Goal: Information Seeking & Learning: Check status

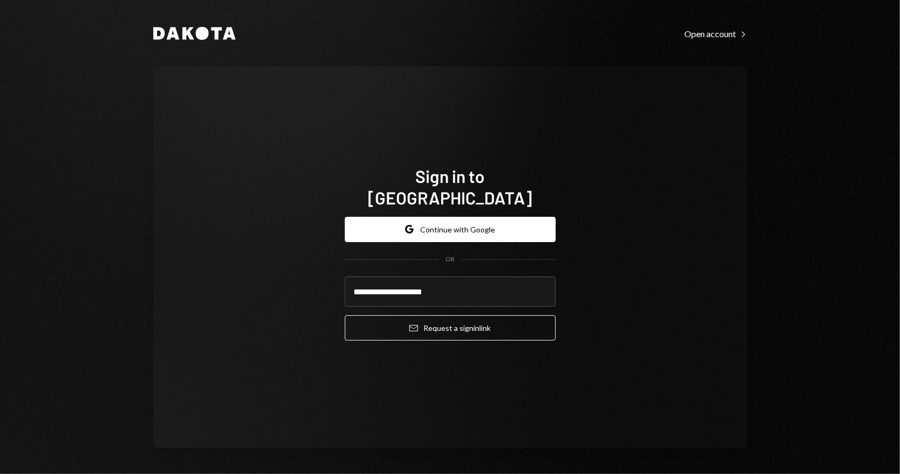
type input "**********"
click at [345, 315] on button "Email Request a sign in link" at bounding box center [450, 327] width 211 height 25
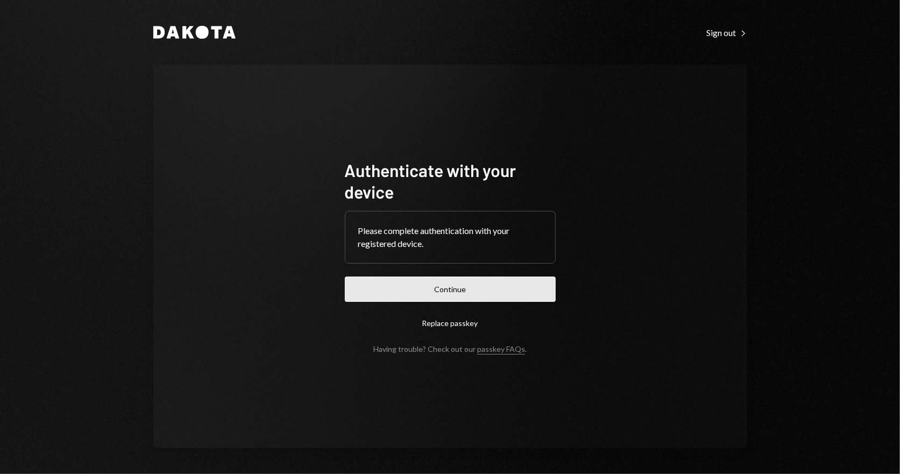
click at [429, 291] on button "Continue" at bounding box center [450, 288] width 211 height 25
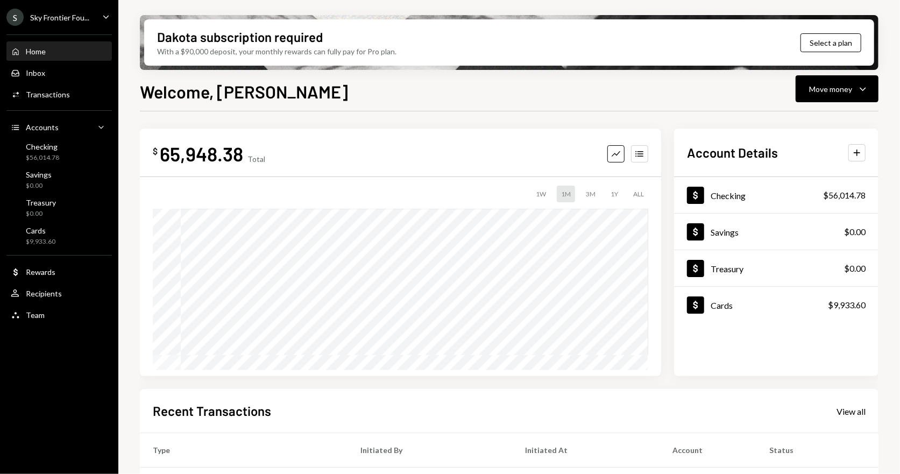
click at [108, 18] on icon "Caret Down" at bounding box center [106, 17] width 12 height 12
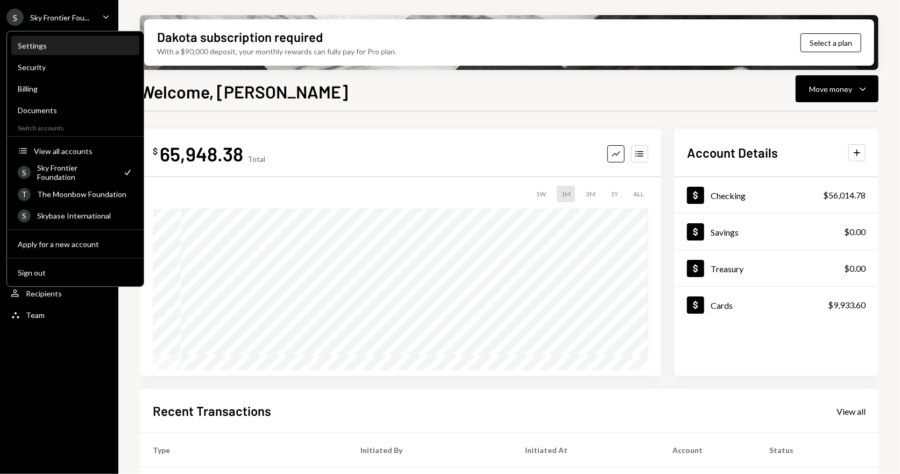
click at [46, 42] on div "Settings" at bounding box center [75, 45] width 115 height 9
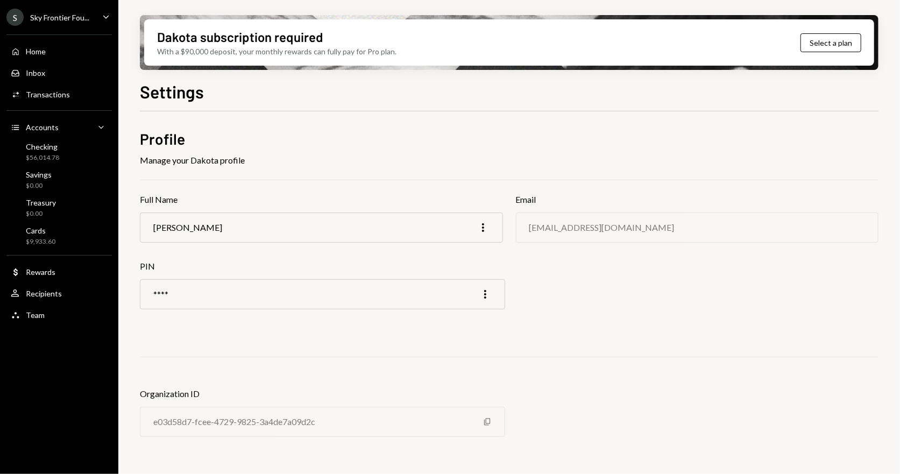
click at [281, 224] on div "[PERSON_NAME] More" at bounding box center [321, 227] width 363 height 30
click at [259, 225] on div "[PERSON_NAME] More" at bounding box center [321, 227] width 363 height 30
click at [19, 323] on div "Team Team" at bounding box center [59, 315] width 97 height 18
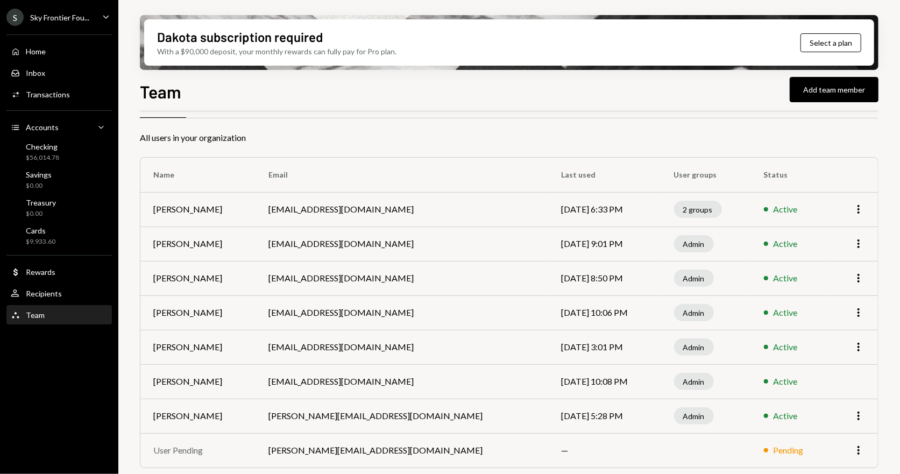
scroll to position [33, 0]
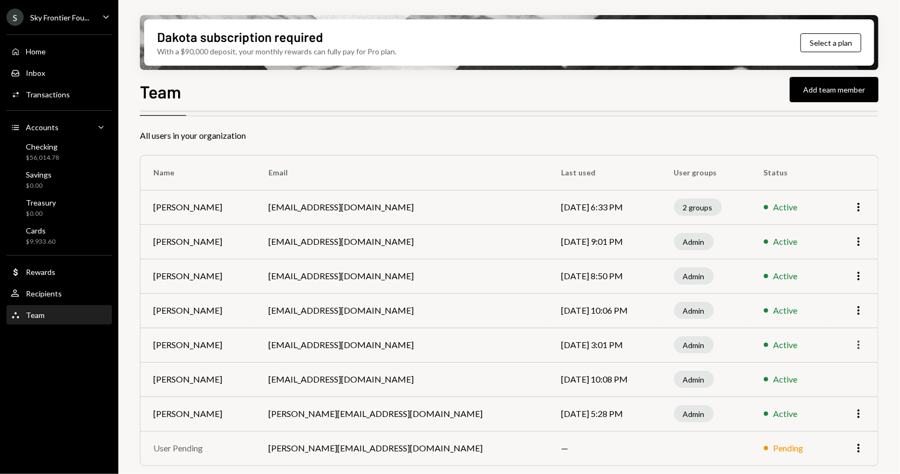
click at [861, 340] on icon "More" at bounding box center [858, 344] width 13 height 13
click at [406, 342] on td "[EMAIL_ADDRESS][DOMAIN_NAME]" at bounding box center [401, 344] width 293 height 34
click at [193, 343] on td "[PERSON_NAME]" at bounding box center [197, 344] width 115 height 34
click at [704, 344] on div "Admin" at bounding box center [694, 344] width 40 height 17
click at [860, 346] on icon "More" at bounding box center [858, 344] width 13 height 13
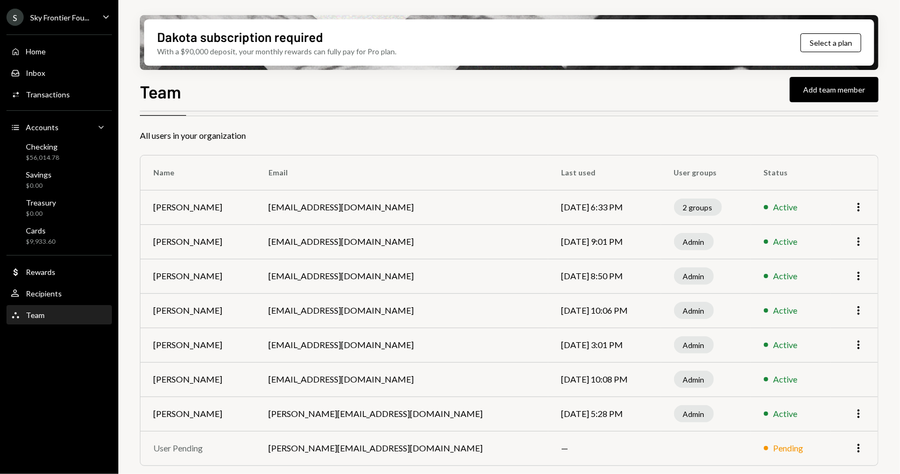
click at [856, 301] on td "More" at bounding box center [853, 310] width 47 height 34
click at [860, 310] on icon "More" at bounding box center [858, 310] width 13 height 13
click at [863, 236] on icon "More" at bounding box center [858, 241] width 13 height 13
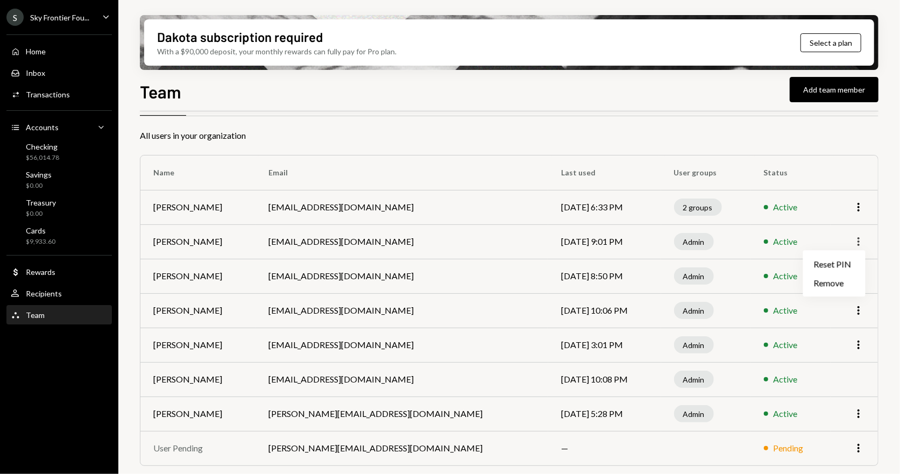
click at [863, 236] on icon "More" at bounding box center [858, 241] width 13 height 13
click at [98, 18] on div "S Sky Frontier Fou... Caret Down" at bounding box center [59, 17] width 118 height 17
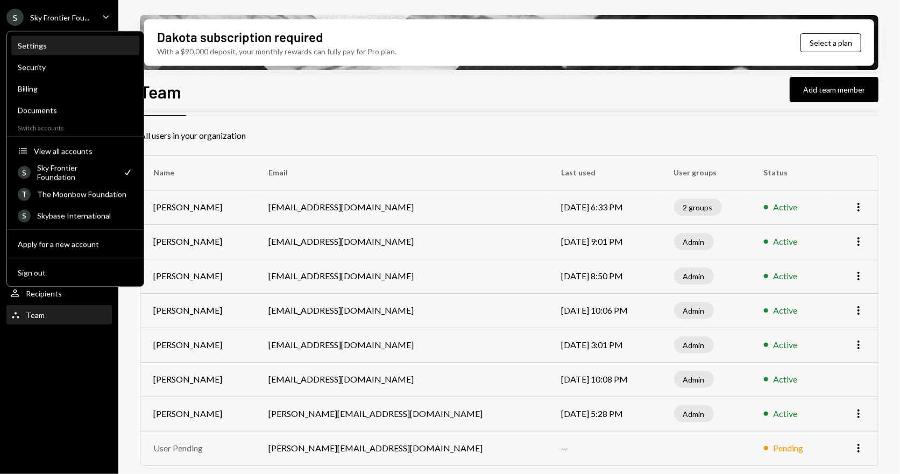
click at [43, 49] on div "Settings" at bounding box center [75, 45] width 115 height 9
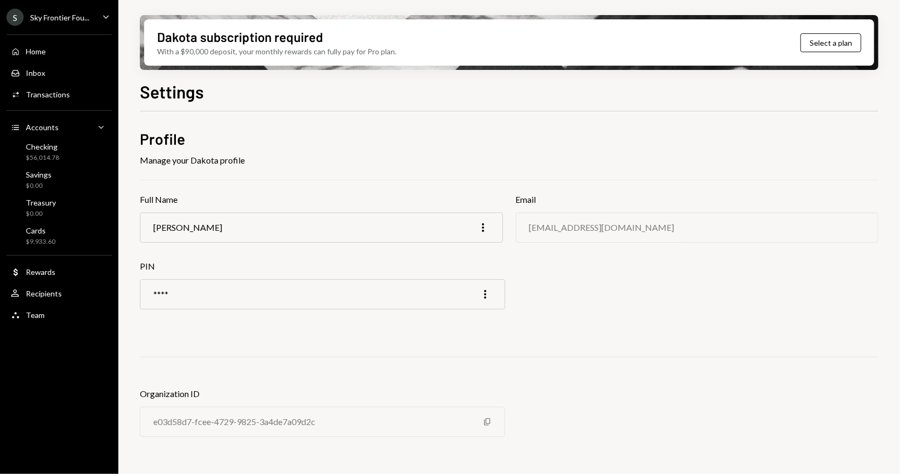
click at [221, 226] on div "[PERSON_NAME] More" at bounding box center [321, 227] width 363 height 30
click at [481, 226] on icon "More" at bounding box center [482, 227] width 13 height 13
click at [444, 252] on div "Edit" at bounding box center [458, 249] width 54 height 19
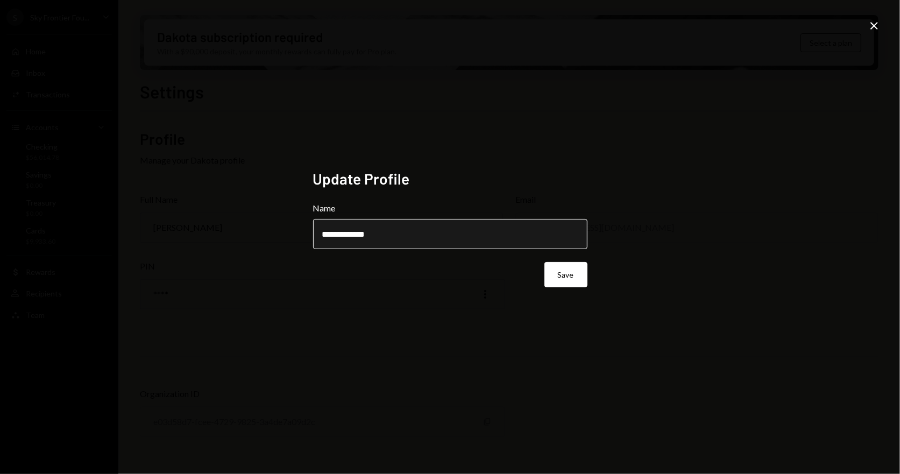
click at [396, 235] on input "**********" at bounding box center [450, 234] width 274 height 30
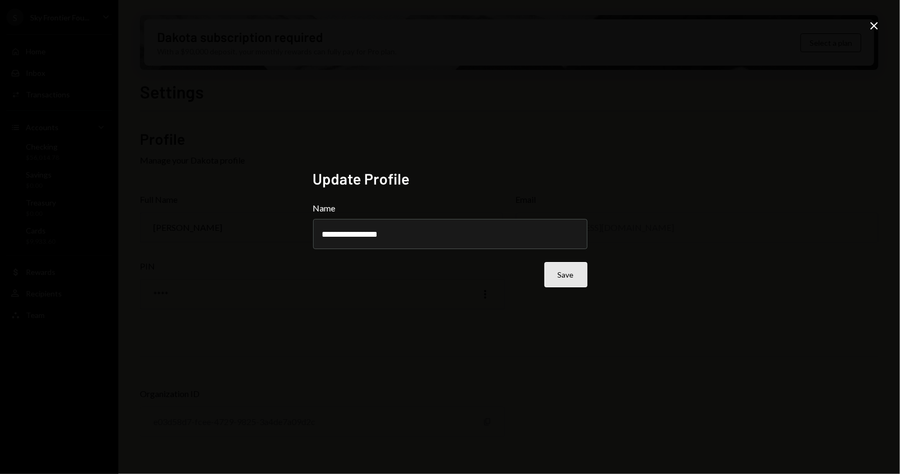
type input "**********"
click at [558, 269] on button "Save" at bounding box center [565, 274] width 43 height 25
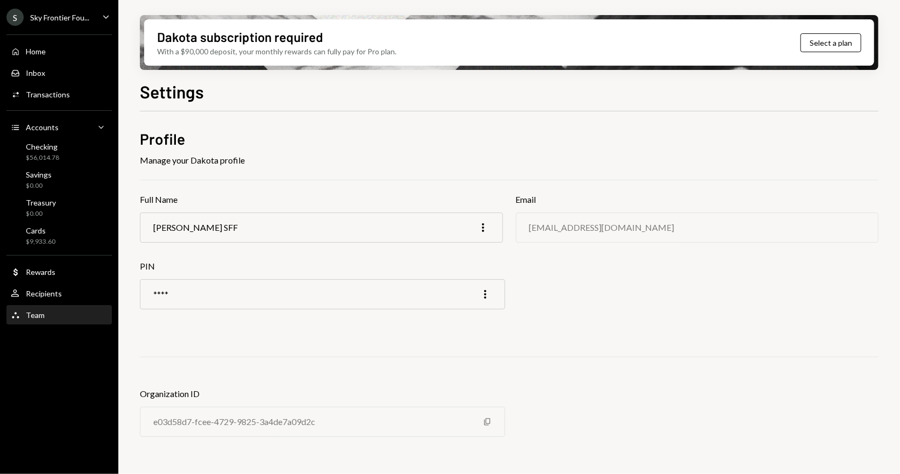
click at [34, 314] on div "Team" at bounding box center [35, 314] width 19 height 9
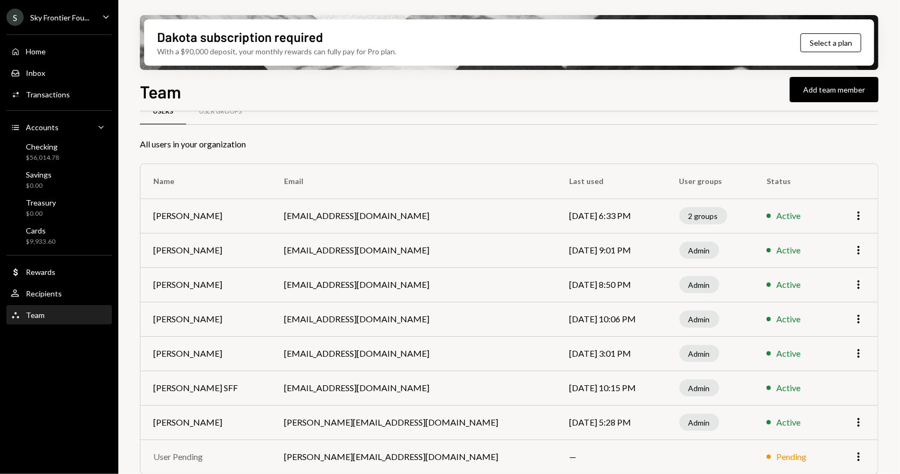
scroll to position [33, 0]
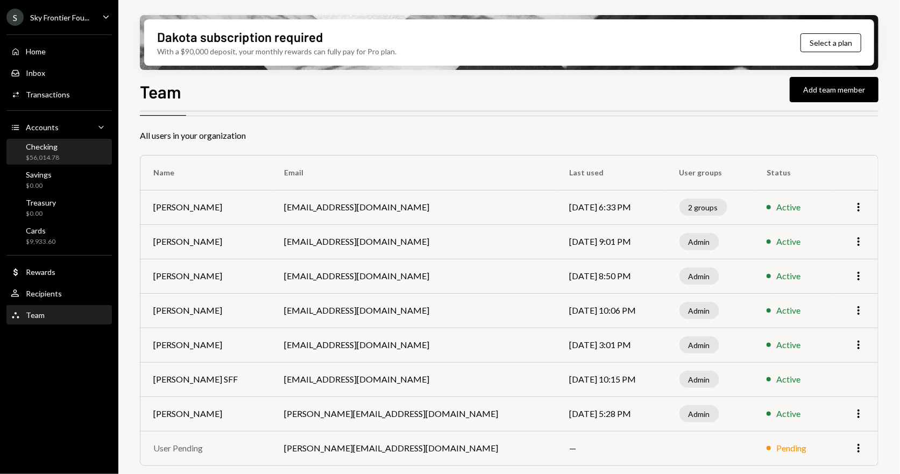
click at [47, 150] on div "Checking" at bounding box center [42, 146] width 33 height 9
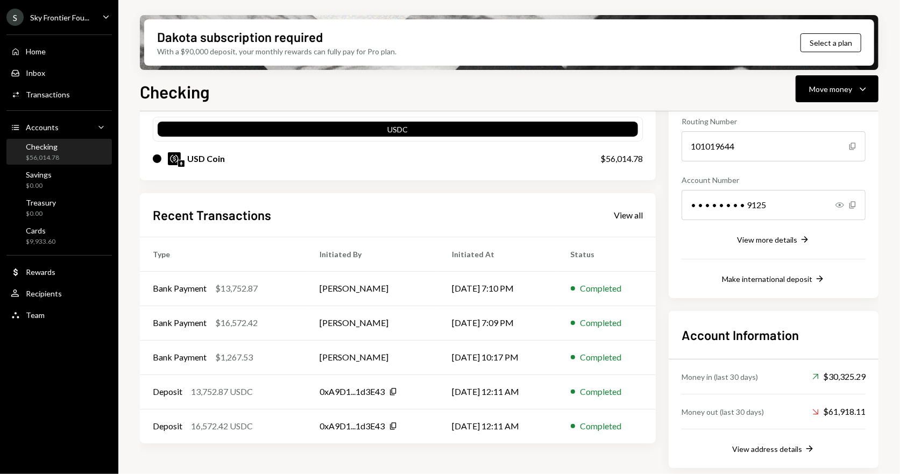
scroll to position [110, 0]
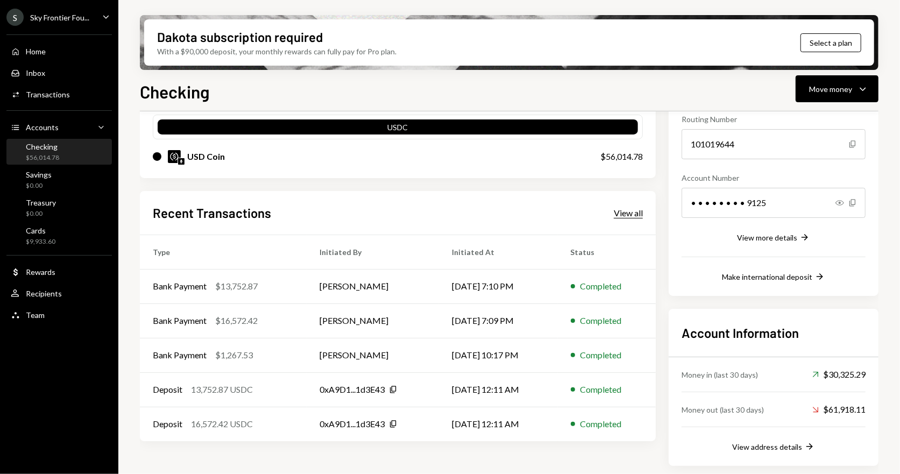
click at [638, 214] on div "View all" at bounding box center [628, 213] width 29 height 11
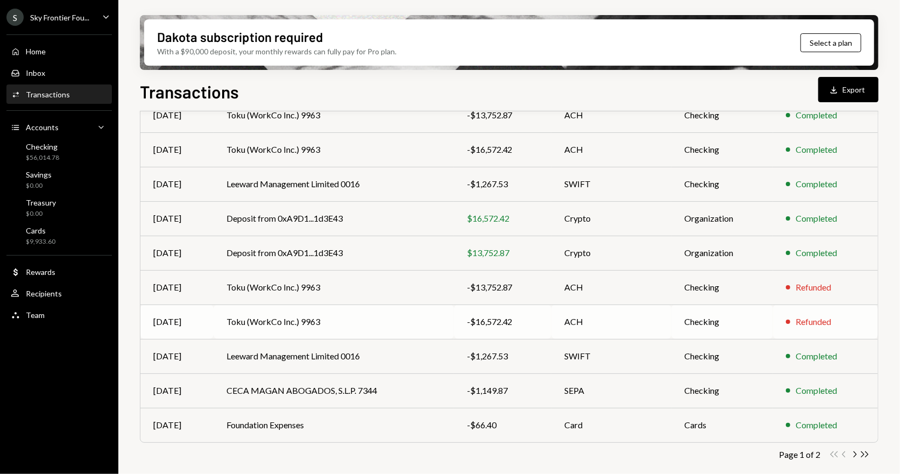
scroll to position [138, 0]
click at [855, 450] on icon "Chevron Right" at bounding box center [854, 454] width 10 height 10
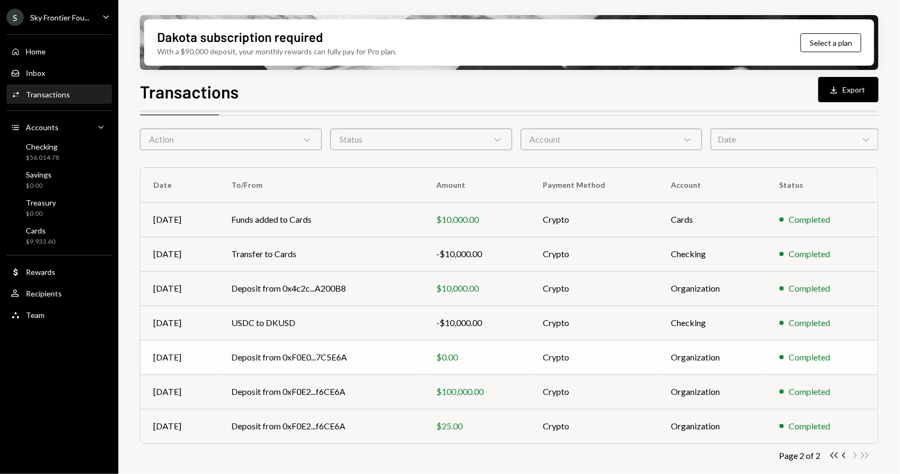
scroll to position [34, 0]
click at [252, 321] on td "USDC to DKUSD" at bounding box center [320, 321] width 205 height 34
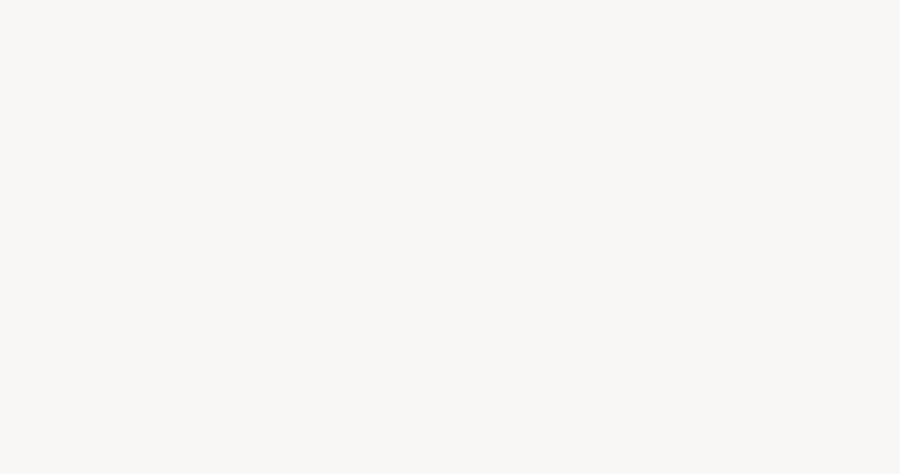
click at [252, 321] on div at bounding box center [450, 237] width 900 height 474
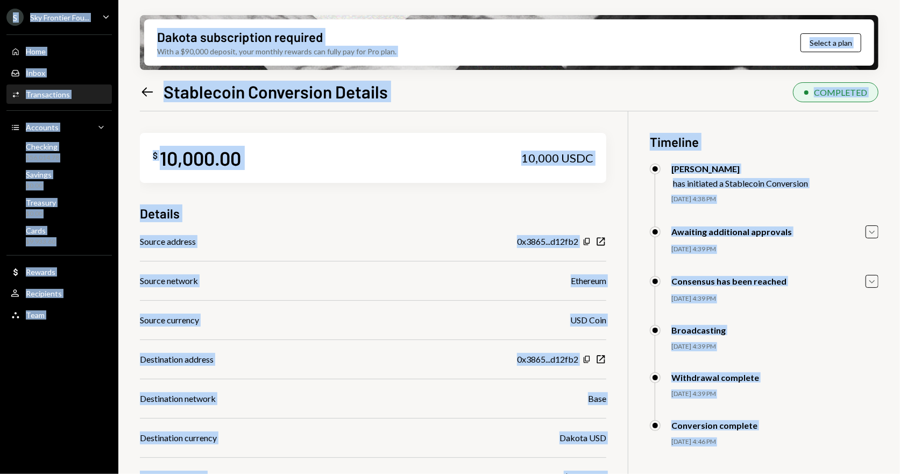
click at [265, 293] on div "Source address 0x3865...d12fb2 Copy New Window Source network Ethereum Source c…" at bounding box center [373, 398] width 466 height 327
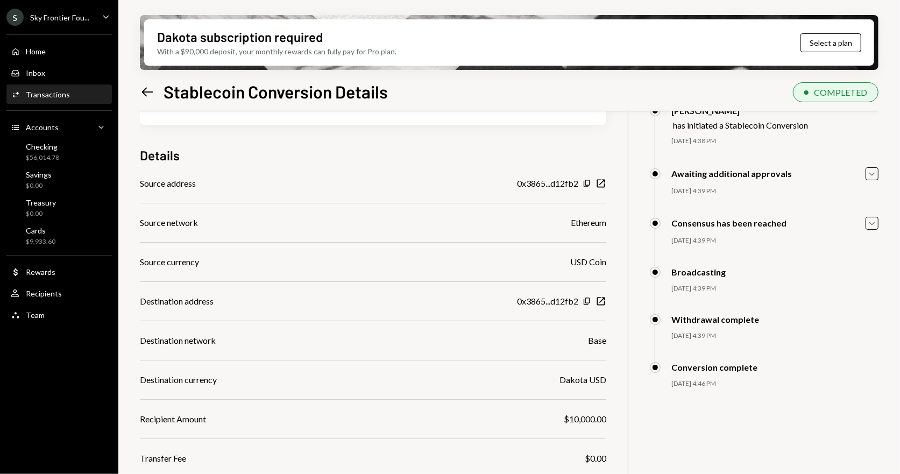
scroll to position [56, 0]
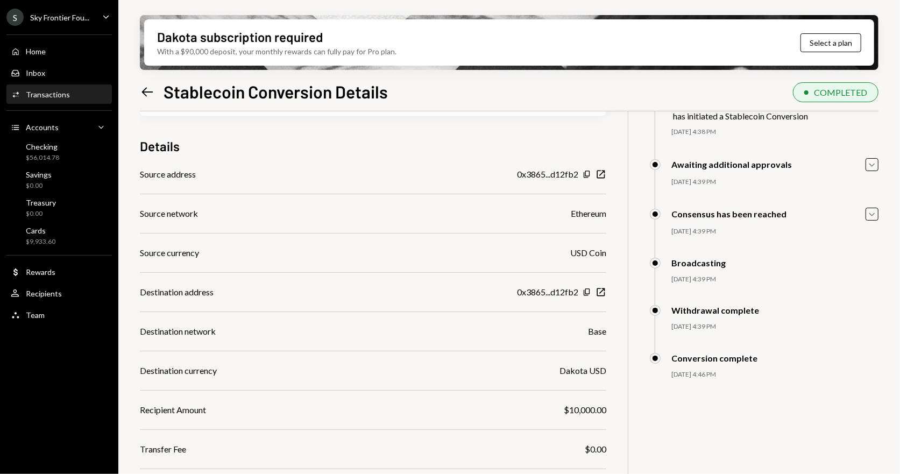
scroll to position [65, 0]
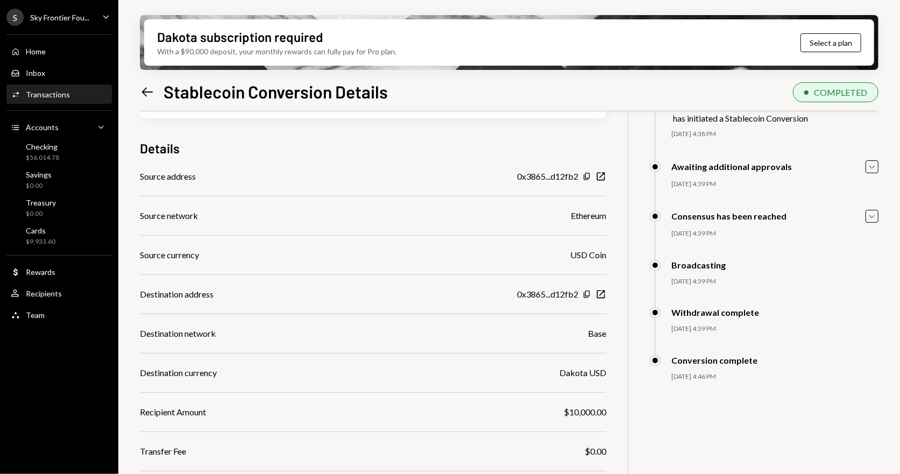
click at [147, 92] on icon at bounding box center [147, 91] width 11 height 9
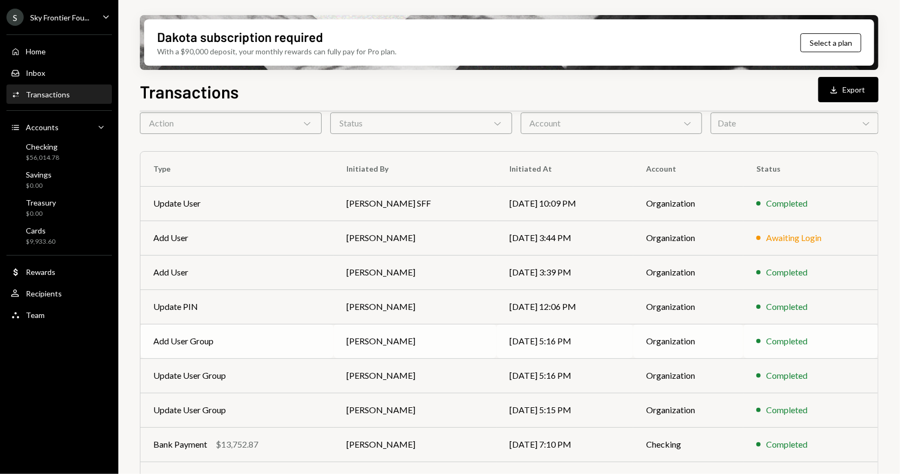
scroll to position [45, 0]
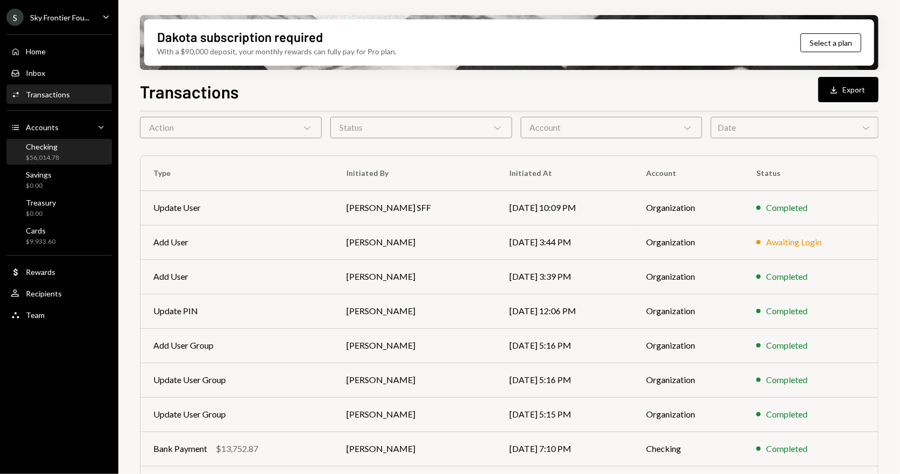
click at [42, 141] on div "Checking $56,014.78" at bounding box center [59, 152] width 97 height 25
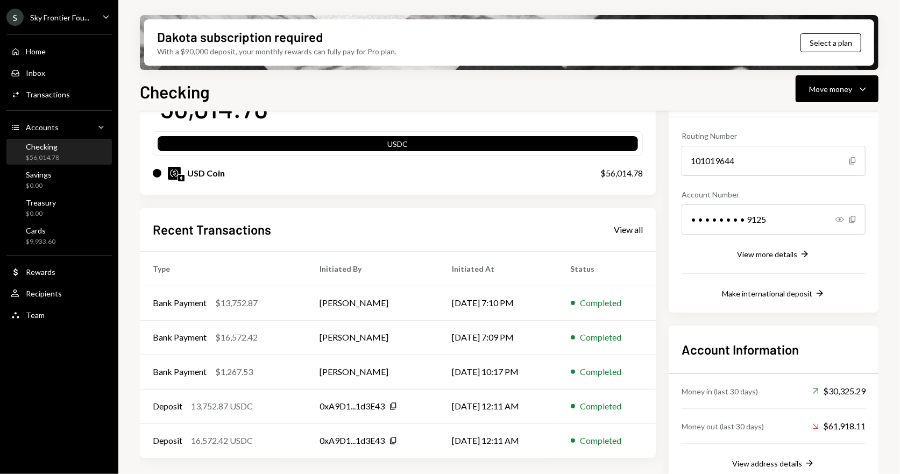
scroll to position [110, 0]
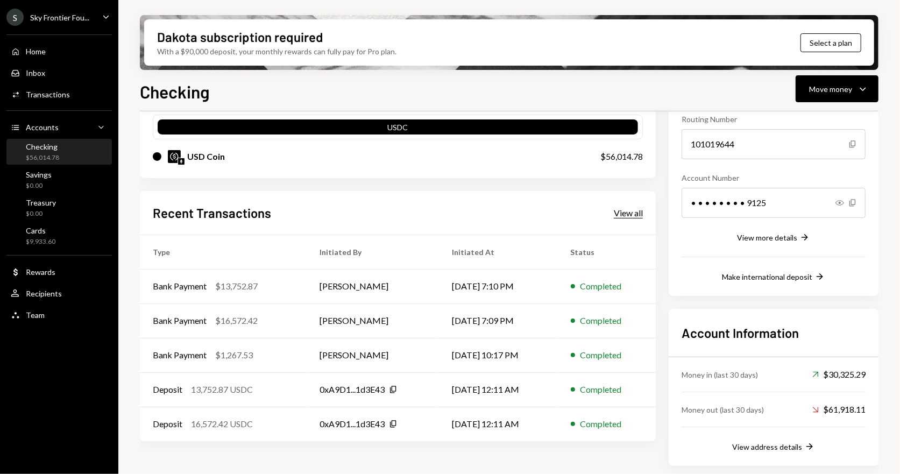
click at [628, 211] on div "View all" at bounding box center [628, 213] width 29 height 11
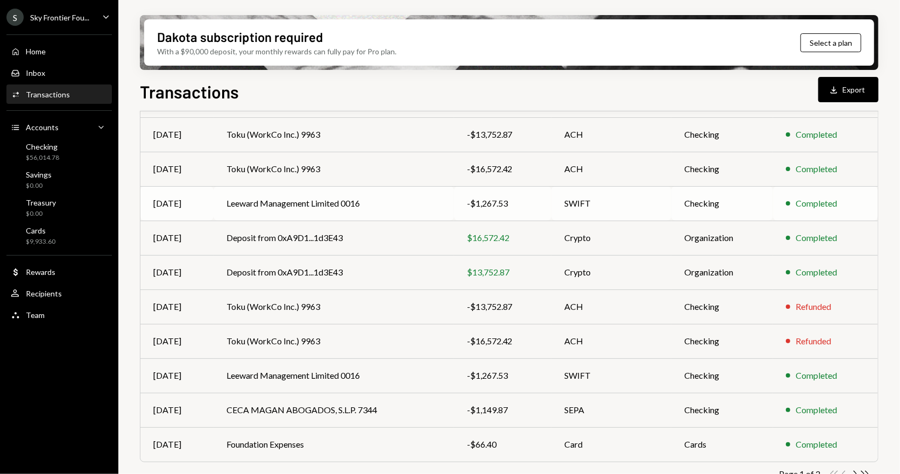
scroll to position [138, 0]
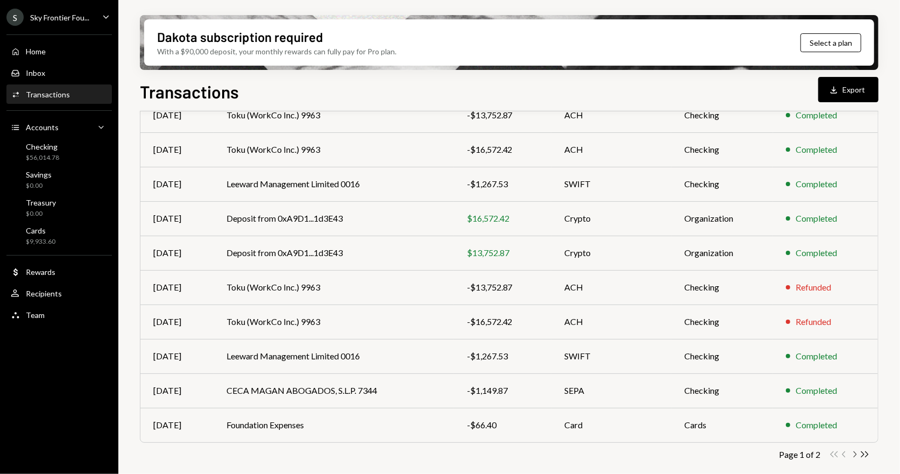
click at [854, 455] on icon "button" at bounding box center [854, 454] width 3 height 6
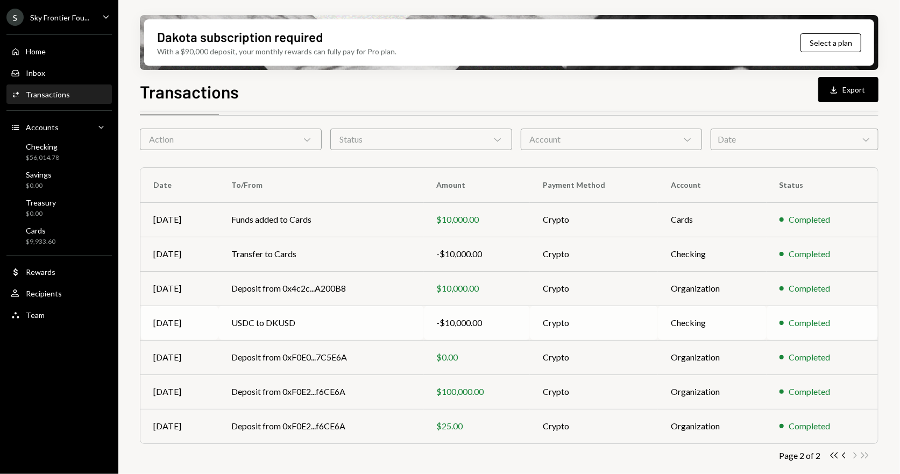
scroll to position [34, 0]
click at [841, 454] on icon "Chevron Left" at bounding box center [844, 454] width 10 height 10
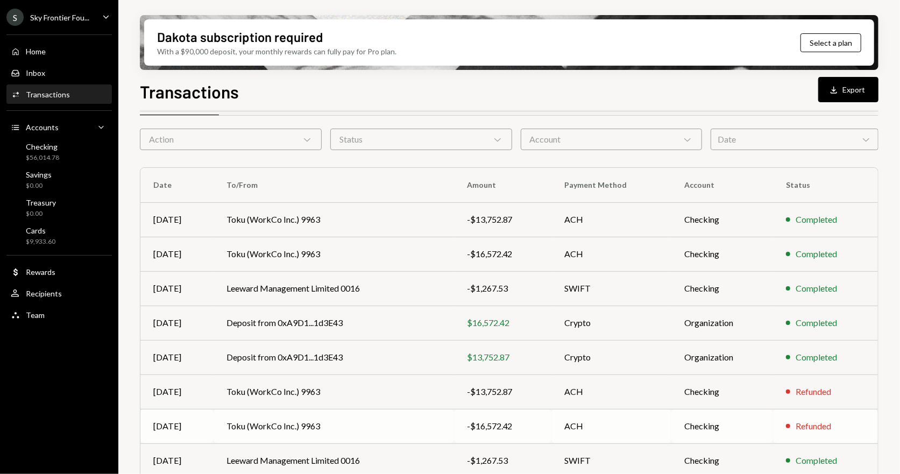
scroll to position [19, 0]
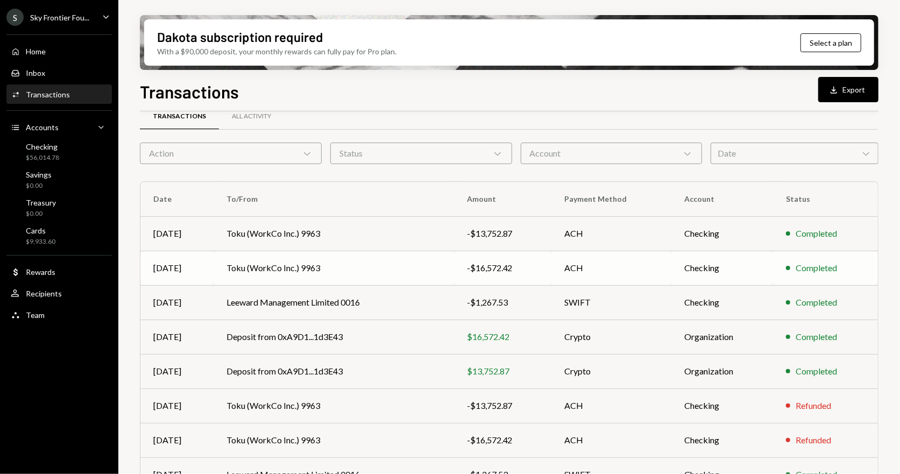
click at [309, 270] on td "Toku (WorkCo Inc.) 9963" at bounding box center [333, 268] width 240 height 34
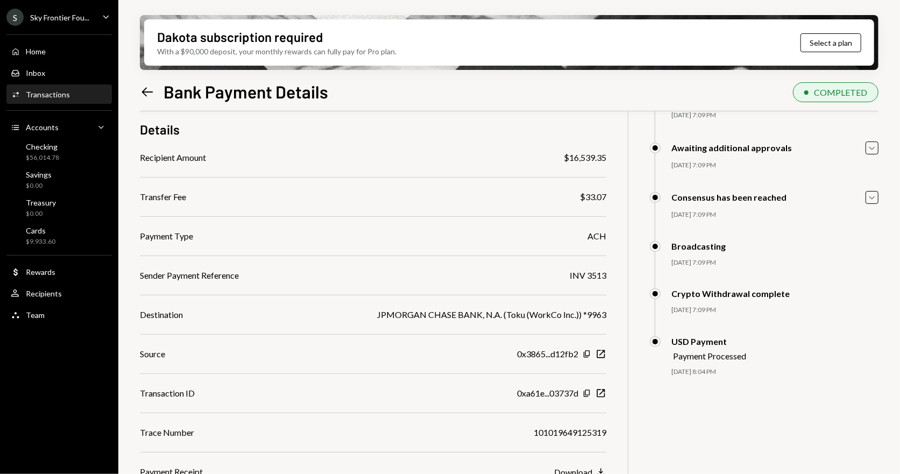
scroll to position [86, 0]
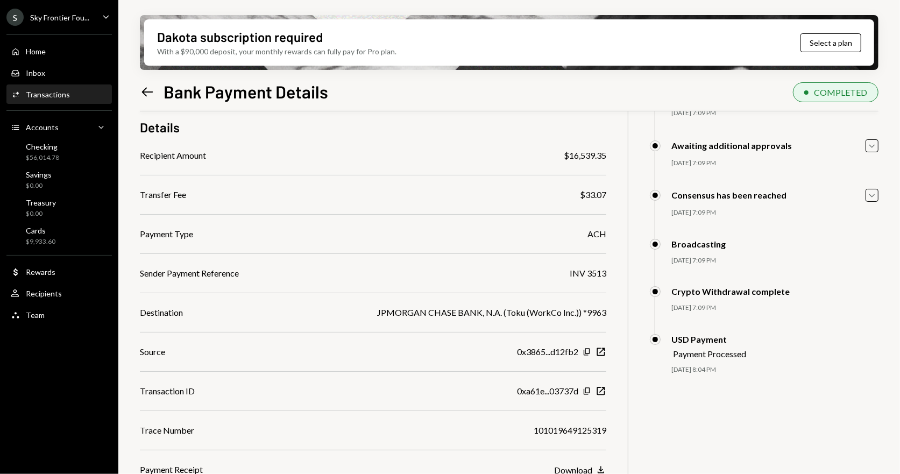
click at [145, 93] on icon "Left Arrow" at bounding box center [147, 91] width 15 height 15
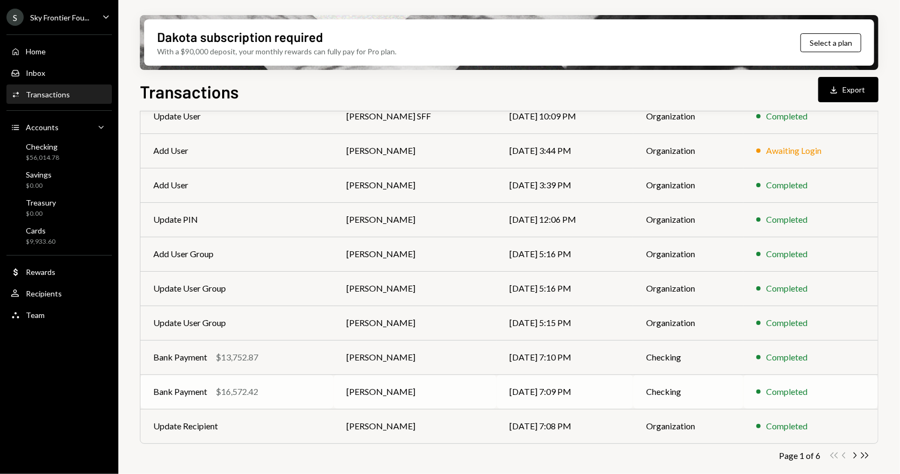
scroll to position [138, 0]
click at [856, 454] on icon "Chevron Right" at bounding box center [854, 454] width 10 height 10
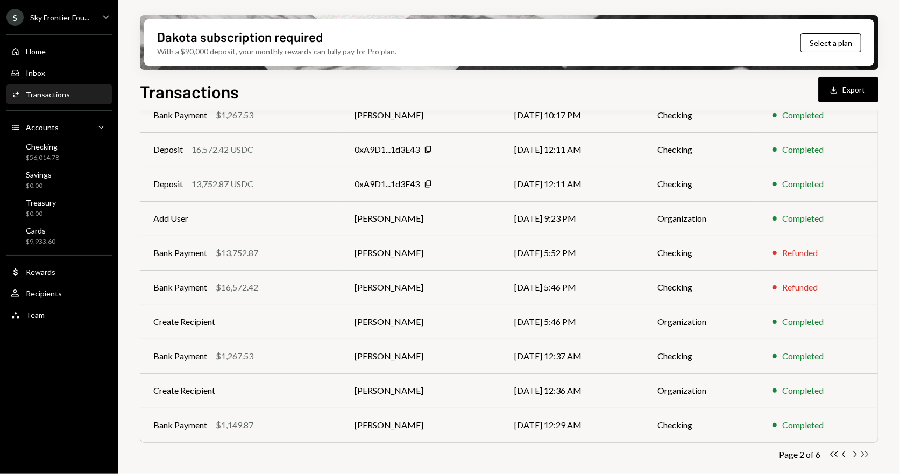
click at [865, 450] on icon "Double Arrow Right" at bounding box center [864, 454] width 10 height 10
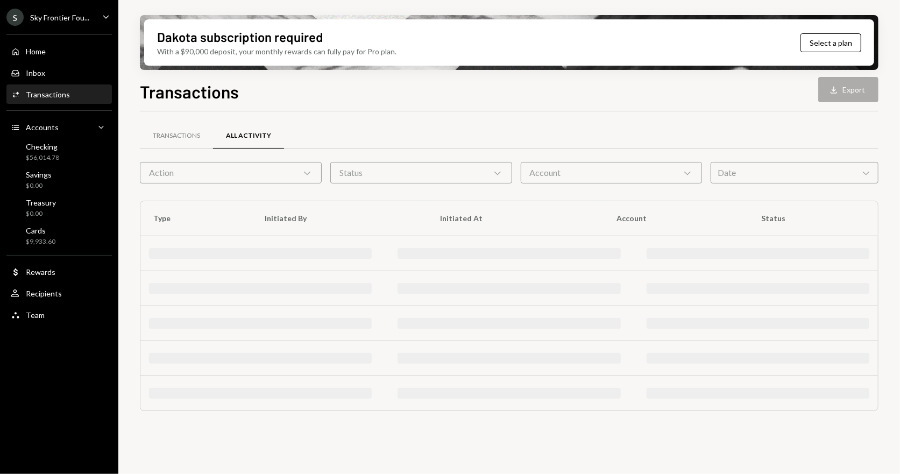
scroll to position [0, 0]
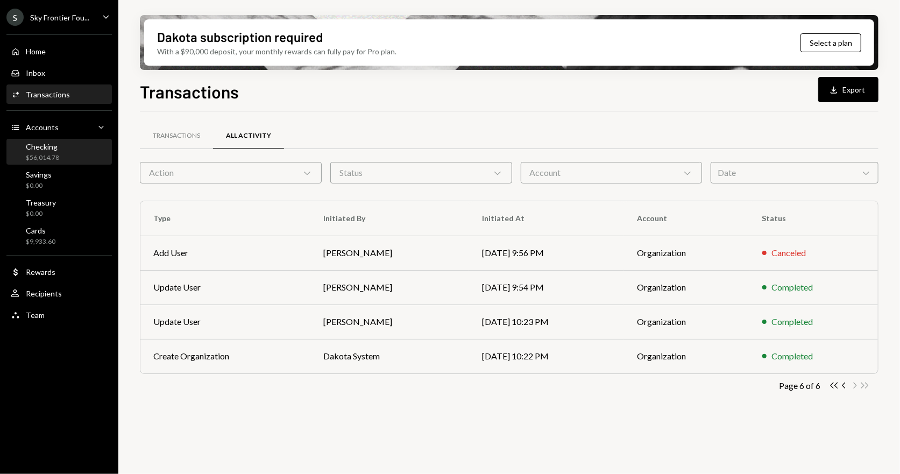
click at [48, 144] on div "Checking" at bounding box center [42, 146] width 33 height 9
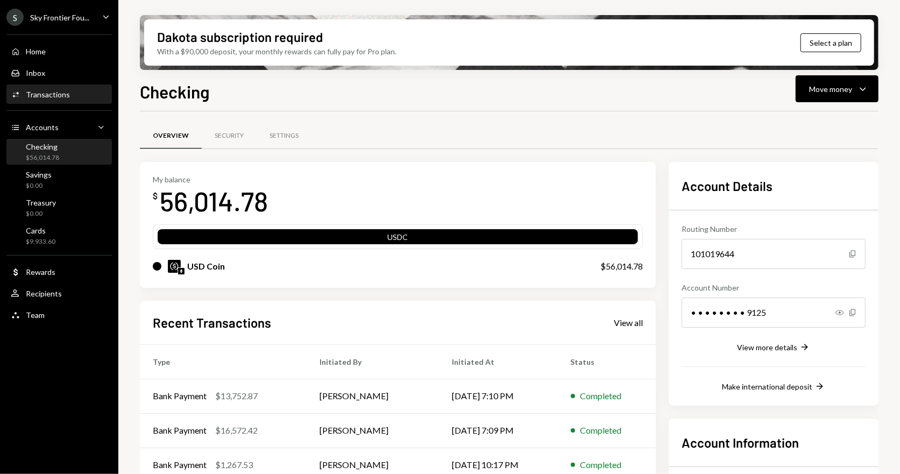
click at [53, 101] on div "Activities Transactions" at bounding box center [59, 95] width 97 height 18
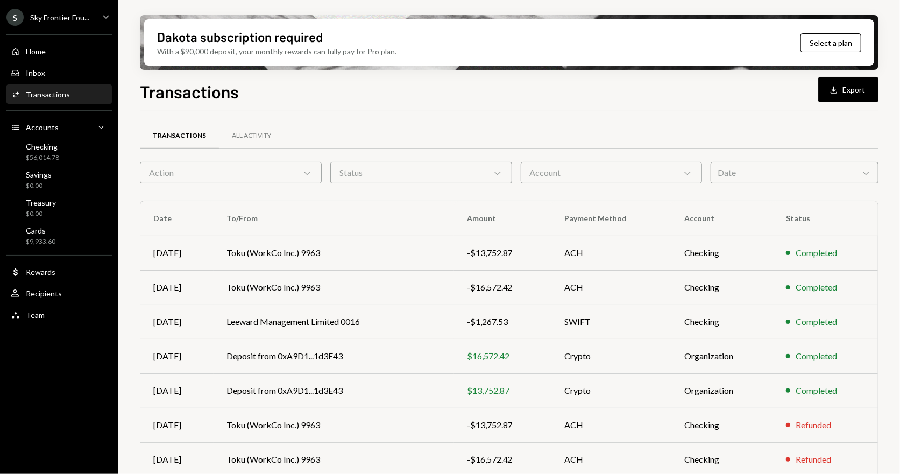
click at [287, 175] on div "Action Chevron Down" at bounding box center [231, 173] width 182 height 22
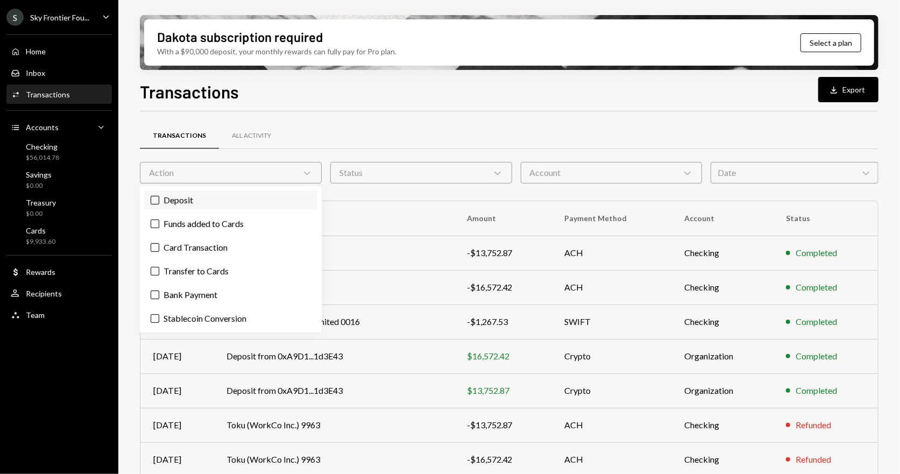
click at [184, 201] on label "Deposit" at bounding box center [230, 199] width 173 height 19
click at [159, 201] on button "Deposit" at bounding box center [155, 200] width 9 height 9
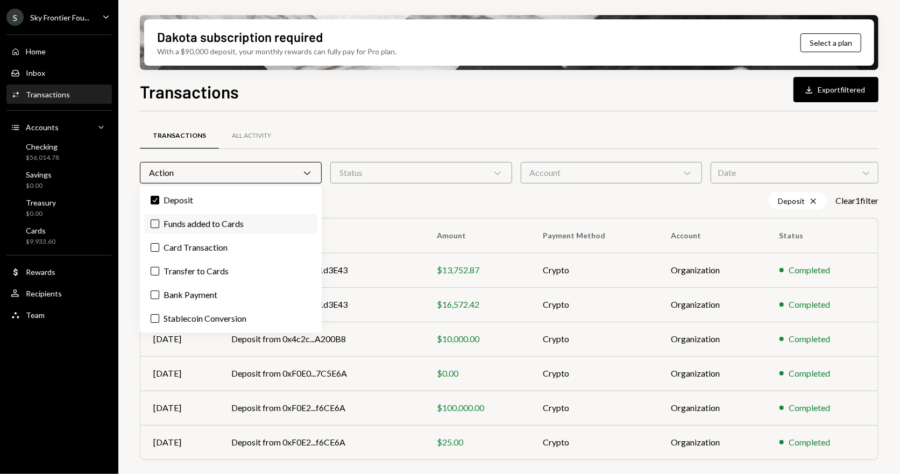
click at [190, 227] on label "Funds added to Cards" at bounding box center [230, 223] width 173 height 19
click at [159, 227] on button "Funds added to Cards" at bounding box center [155, 223] width 9 height 9
click at [189, 246] on label "Card Transaction" at bounding box center [230, 247] width 173 height 19
click at [159, 246] on button "Card Transaction" at bounding box center [155, 247] width 9 height 9
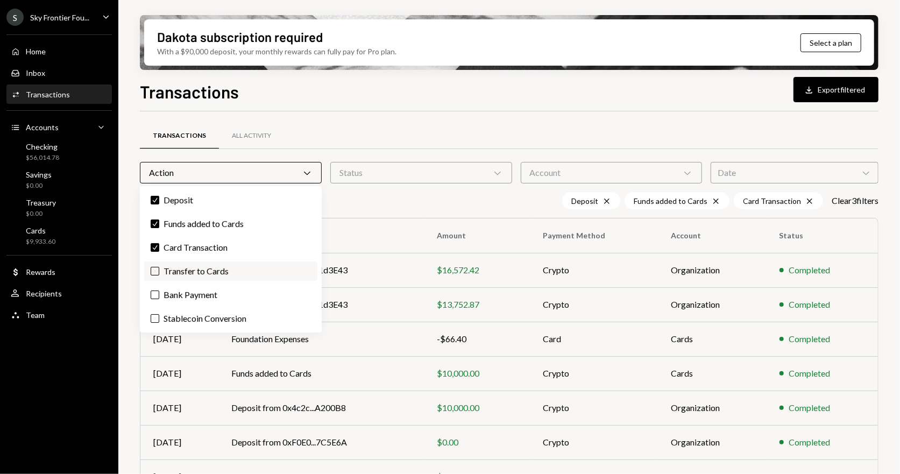
click at [183, 270] on label "Transfer to Cards" at bounding box center [230, 270] width 173 height 19
click at [159, 270] on button "Transfer to Cards" at bounding box center [155, 271] width 9 height 9
click at [184, 295] on label "Bank Payment" at bounding box center [230, 294] width 173 height 19
click at [159, 295] on button "Bank Payment" at bounding box center [155, 294] width 9 height 9
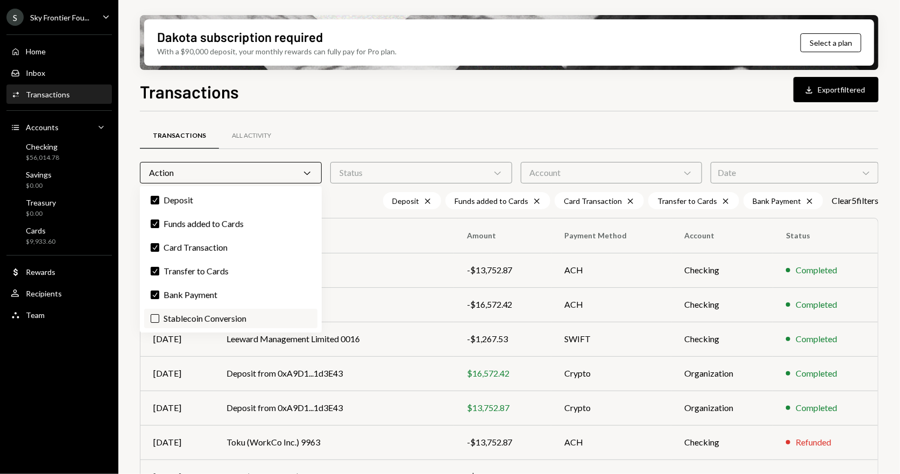
click at [188, 316] on label "Stablecoin Conversion" at bounding box center [230, 318] width 173 height 19
click at [159, 316] on button "Stablecoin Conversion" at bounding box center [155, 318] width 9 height 9
click at [183, 293] on label "Check Bank Payment" at bounding box center [230, 294] width 173 height 19
click at [159, 293] on button "Check" at bounding box center [155, 294] width 9 height 9
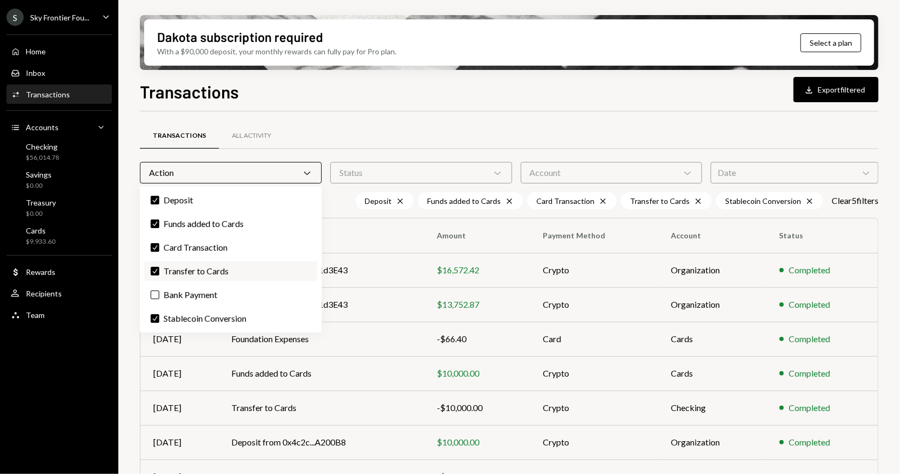
click at [180, 273] on label "Check Transfer to Cards" at bounding box center [230, 270] width 173 height 19
click at [159, 273] on button "Check" at bounding box center [155, 271] width 9 height 9
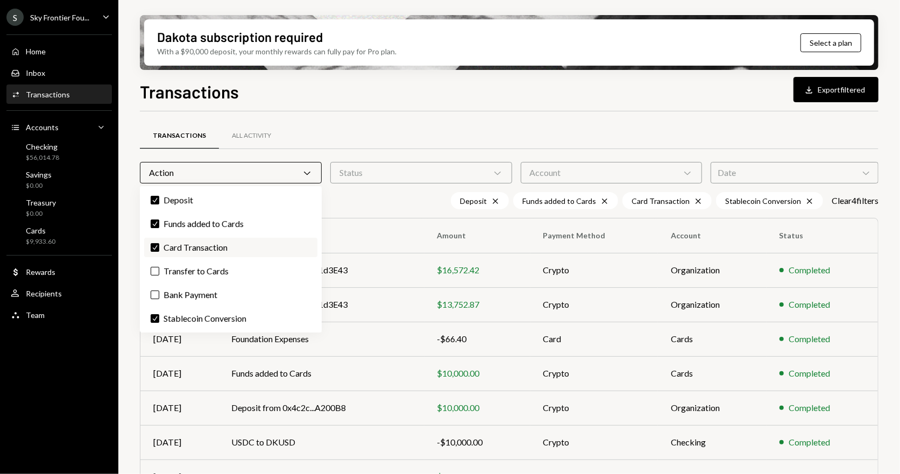
click at [179, 242] on label "Check Card Transaction" at bounding box center [230, 247] width 173 height 19
click at [159, 243] on button "Check" at bounding box center [155, 247] width 9 height 9
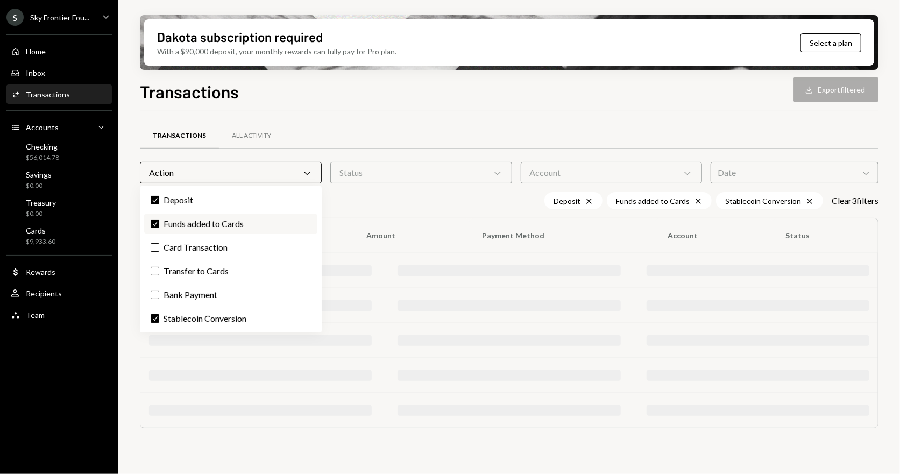
click at [178, 221] on label "Check Funds added to Cards" at bounding box center [230, 223] width 173 height 19
click at [159, 221] on button "Check" at bounding box center [155, 223] width 9 height 9
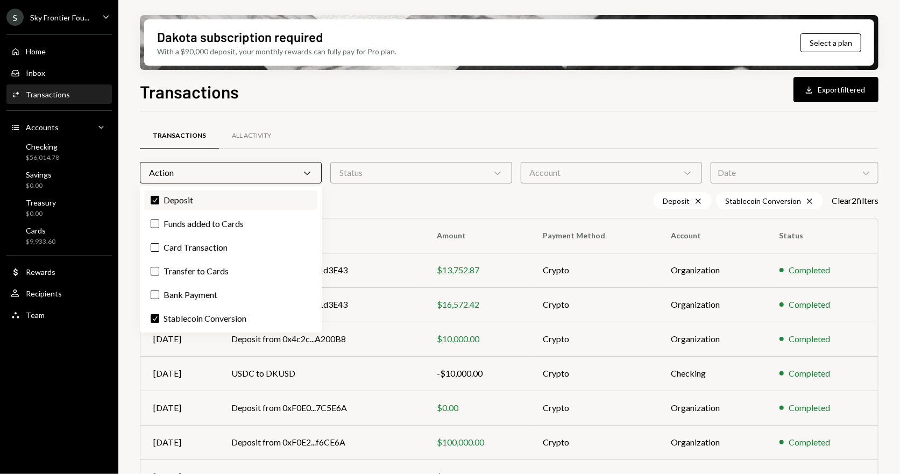
click at [174, 200] on label "Check Deposit" at bounding box center [230, 199] width 173 height 19
click at [159, 200] on button "Check" at bounding box center [155, 200] width 9 height 9
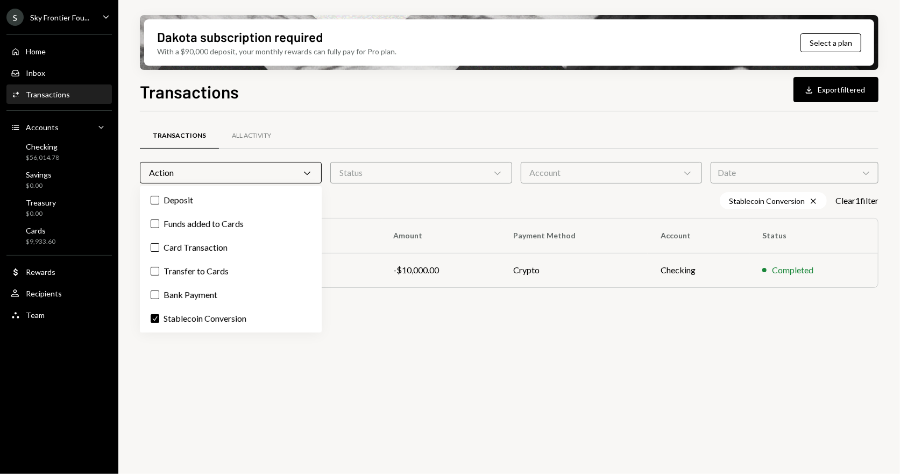
click at [415, 301] on div "Transactions All Activity Action Chevron Down Status Chevron Down Account Chevr…" at bounding box center [509, 219] width 738 height 181
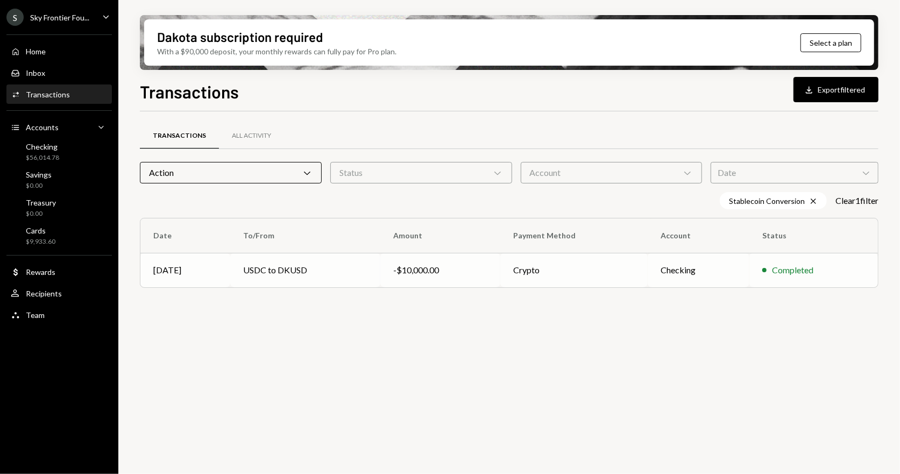
click at [416, 276] on td "-$10,000.00" at bounding box center [439, 270] width 119 height 34
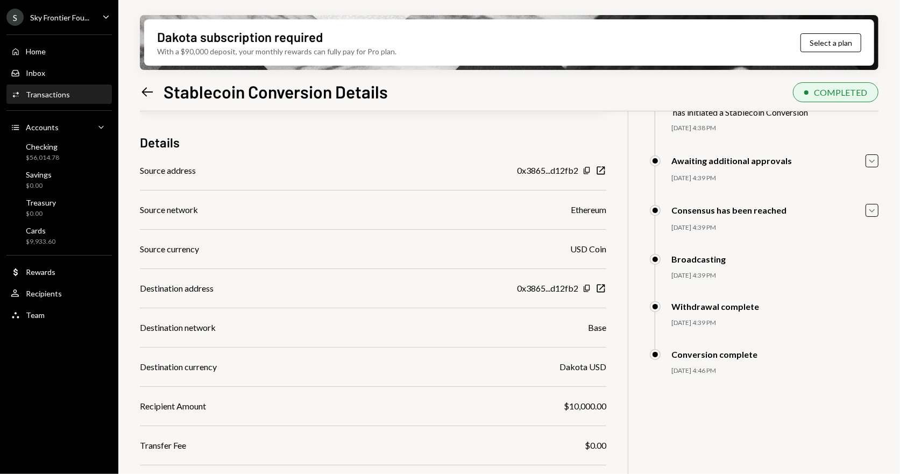
scroll to position [86, 0]
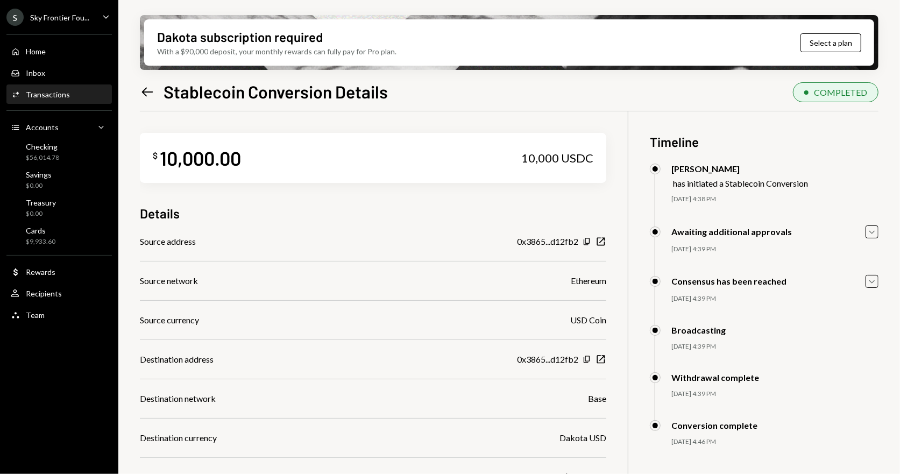
click at [145, 94] on icon at bounding box center [147, 91] width 11 height 9
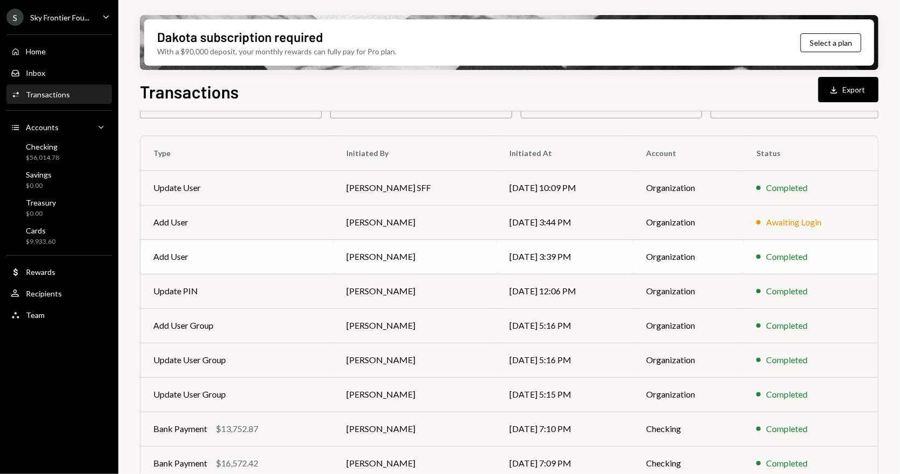
scroll to position [138, 0]
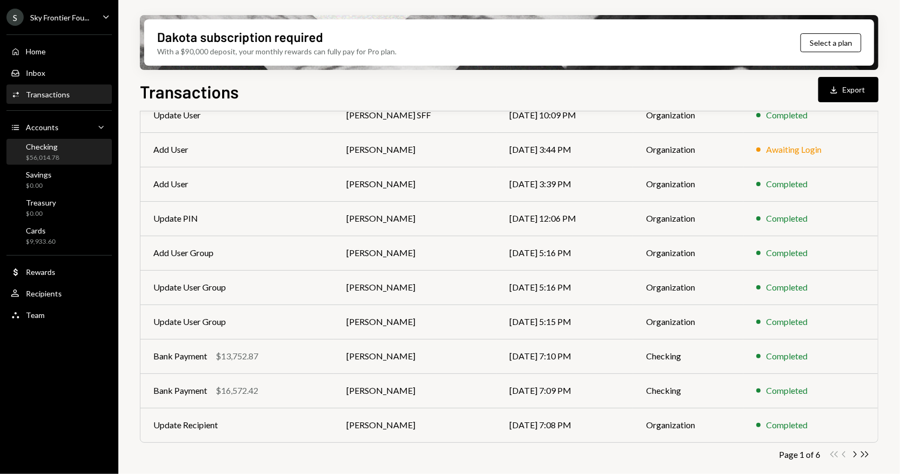
click at [59, 146] on div "Checking $56,014.78" at bounding box center [59, 152] width 97 height 20
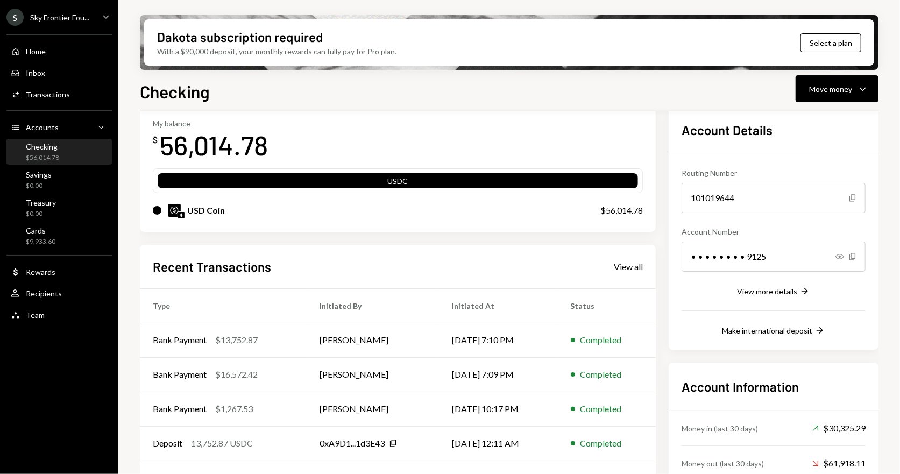
scroll to position [110, 0]
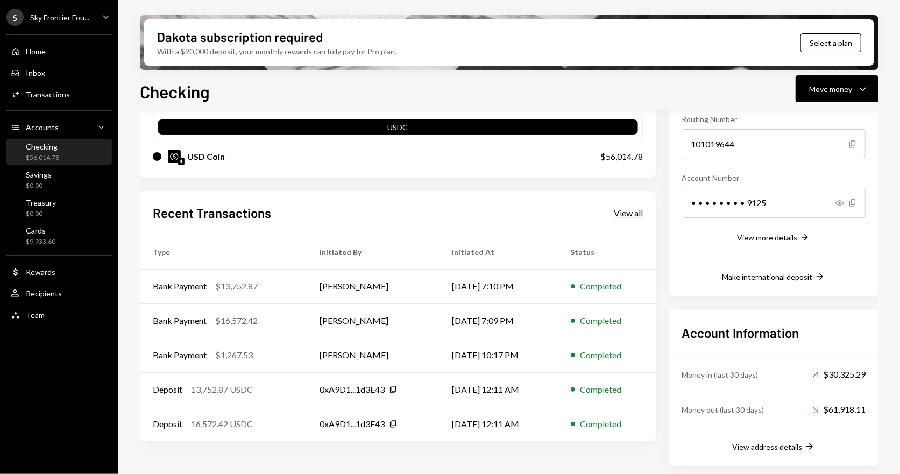
click at [625, 212] on div "View all" at bounding box center [628, 213] width 29 height 11
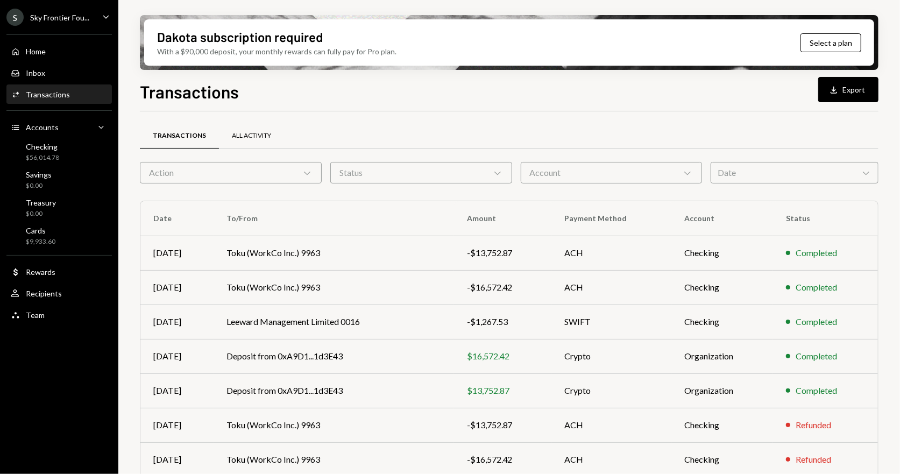
click at [257, 136] on div "All Activity" at bounding box center [251, 135] width 39 height 9
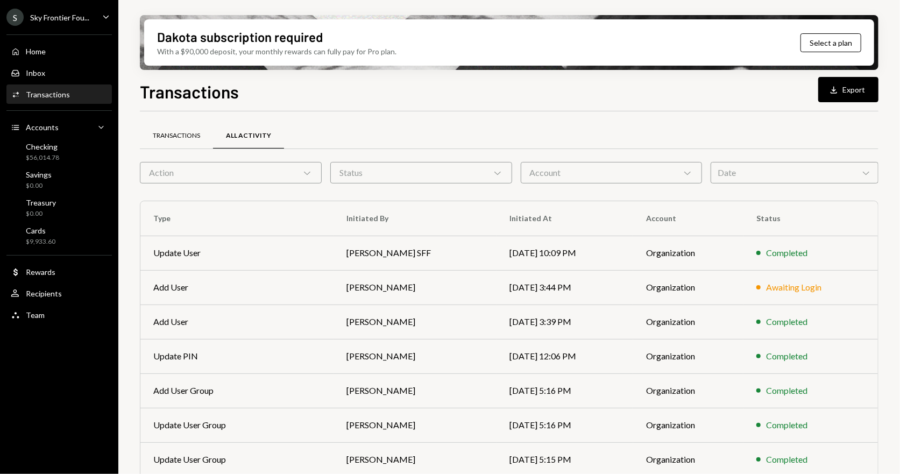
click at [175, 135] on div "Transactions" at bounding box center [176, 135] width 47 height 9
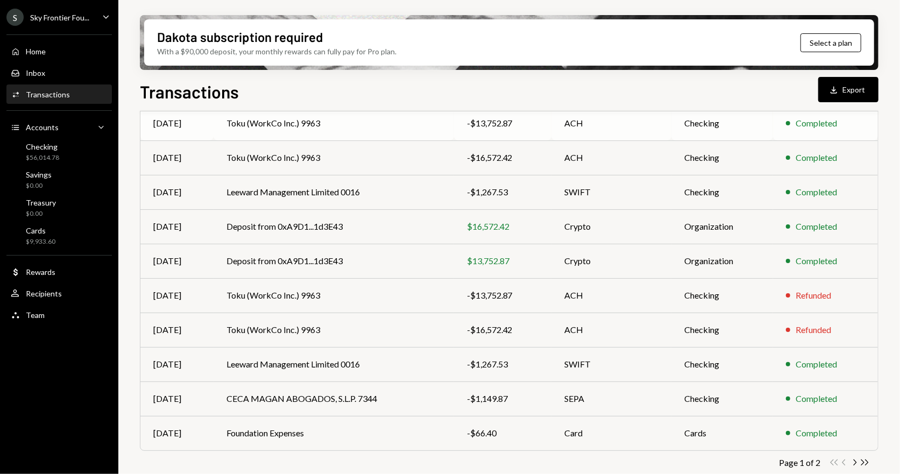
scroll to position [138, 0]
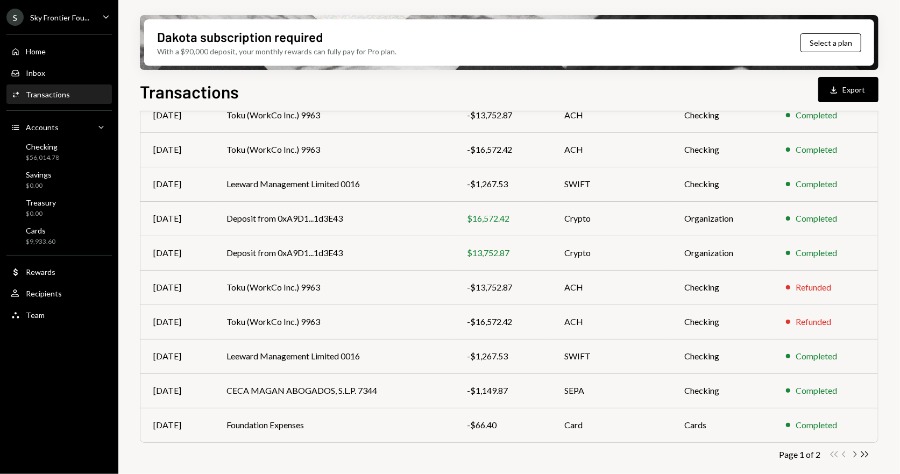
click at [855, 450] on icon "Chevron Right" at bounding box center [854, 454] width 10 height 10
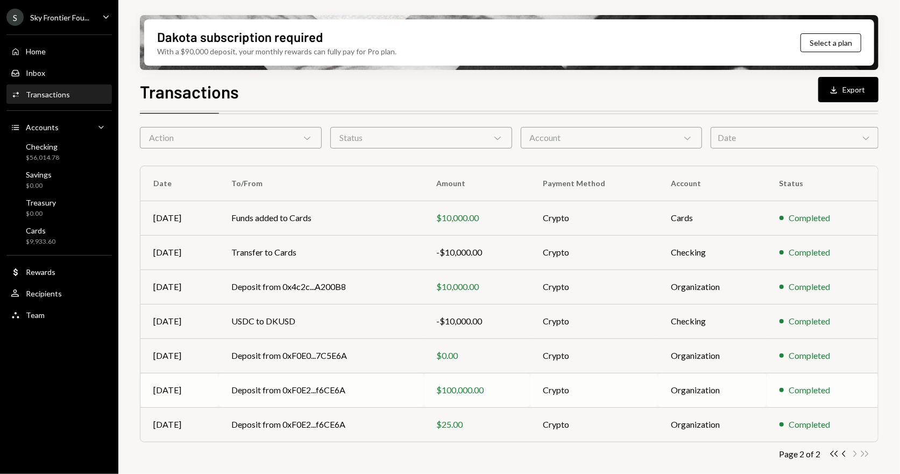
scroll to position [0, 0]
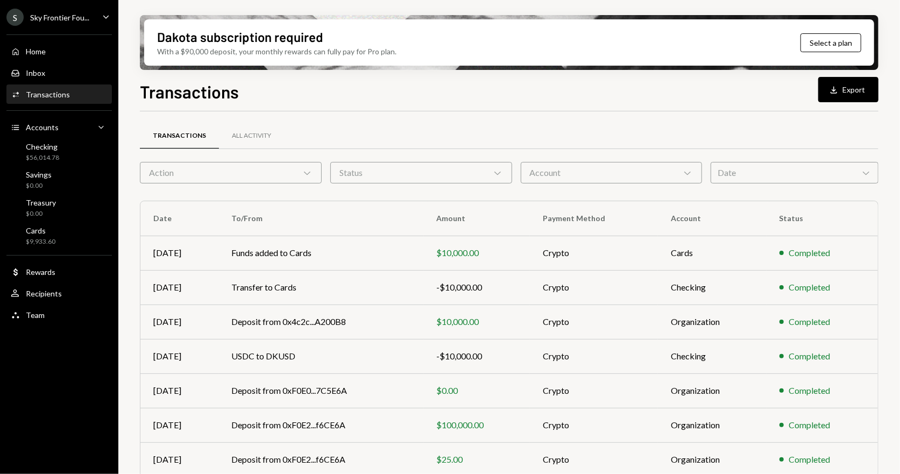
click at [103, 22] on icon "Caret Down" at bounding box center [106, 17] width 12 height 12
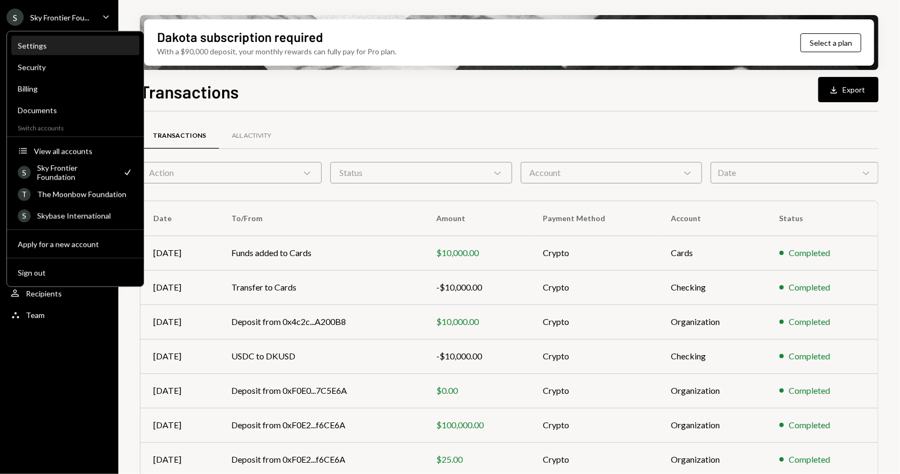
click at [42, 47] on div "Settings" at bounding box center [75, 45] width 115 height 9
